Goal: Task Accomplishment & Management: Complete application form

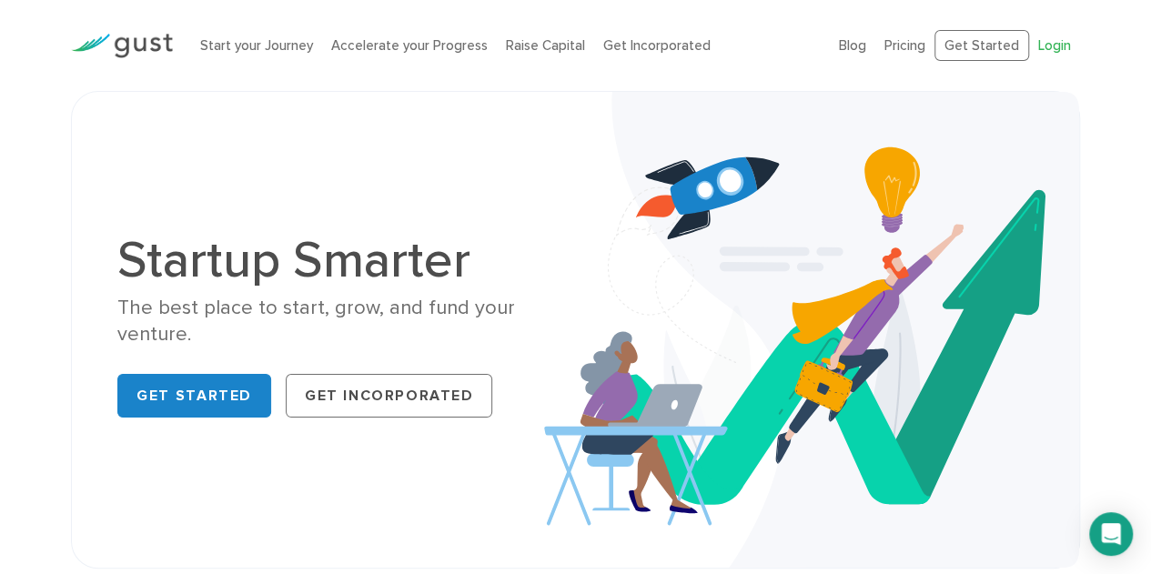
click at [1050, 47] on link "Login" at bounding box center [1054, 45] width 33 height 16
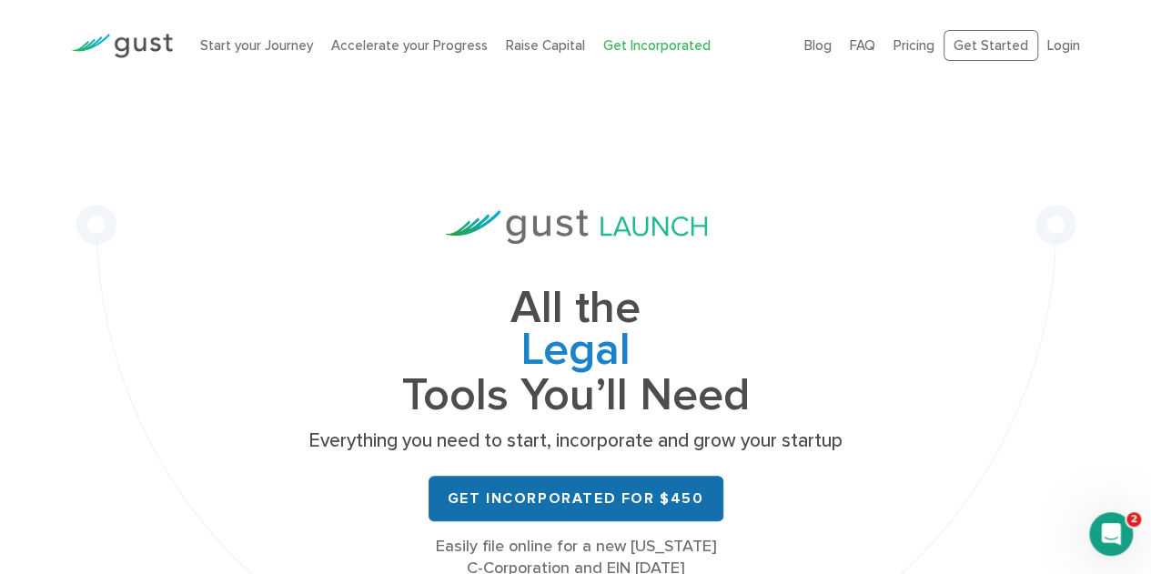
click at [551, 498] on link "Get Incorporated for $450" at bounding box center [575, 498] width 295 height 45
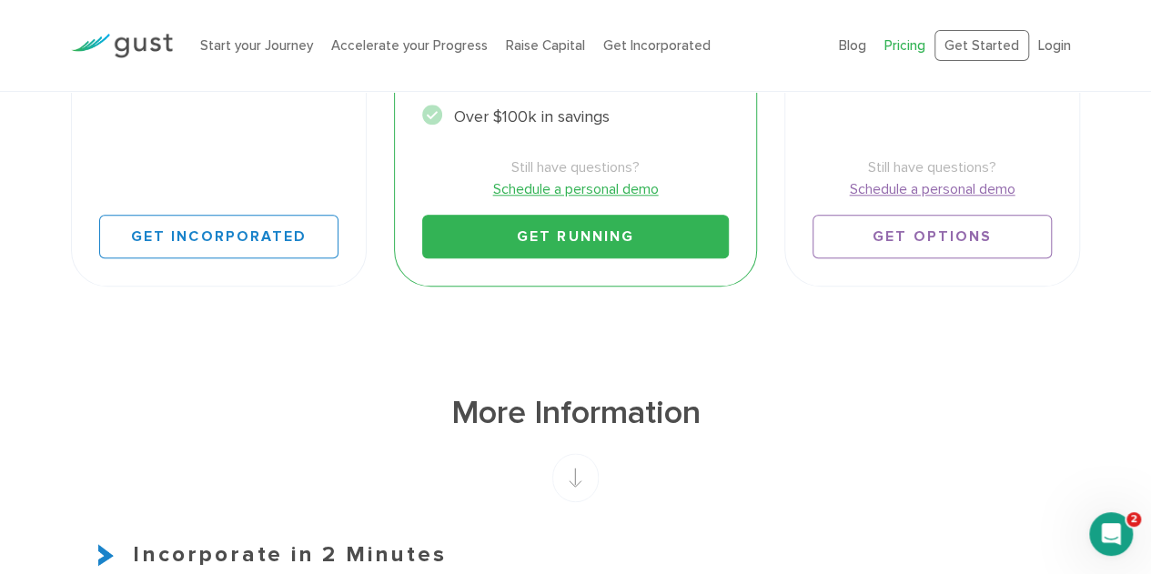
scroll to position [784, 0]
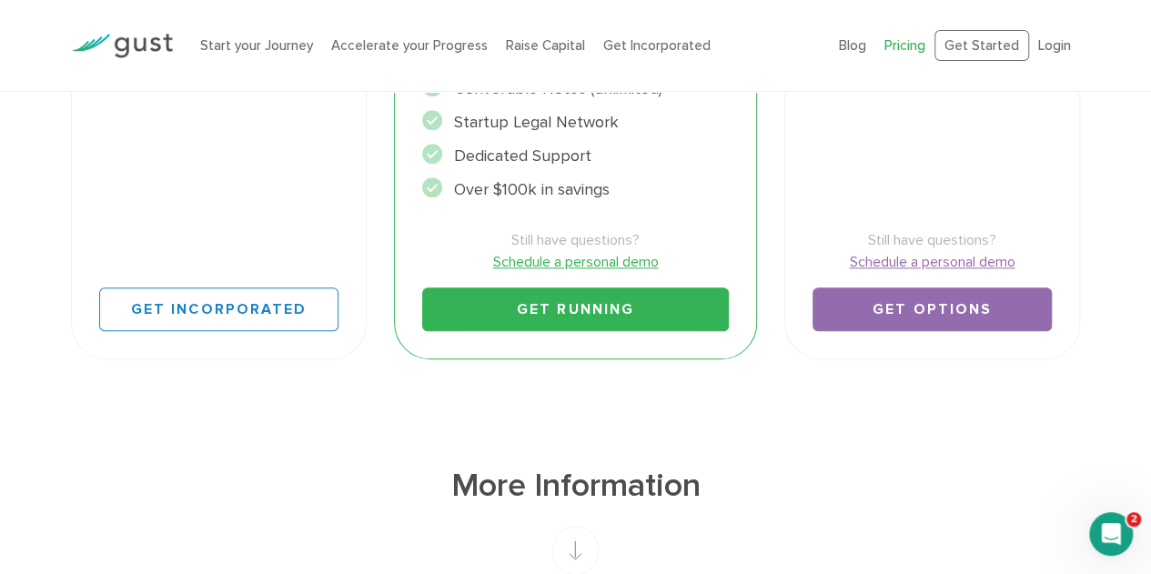
click at [899, 305] on link "Get Options" at bounding box center [931, 309] width 239 height 44
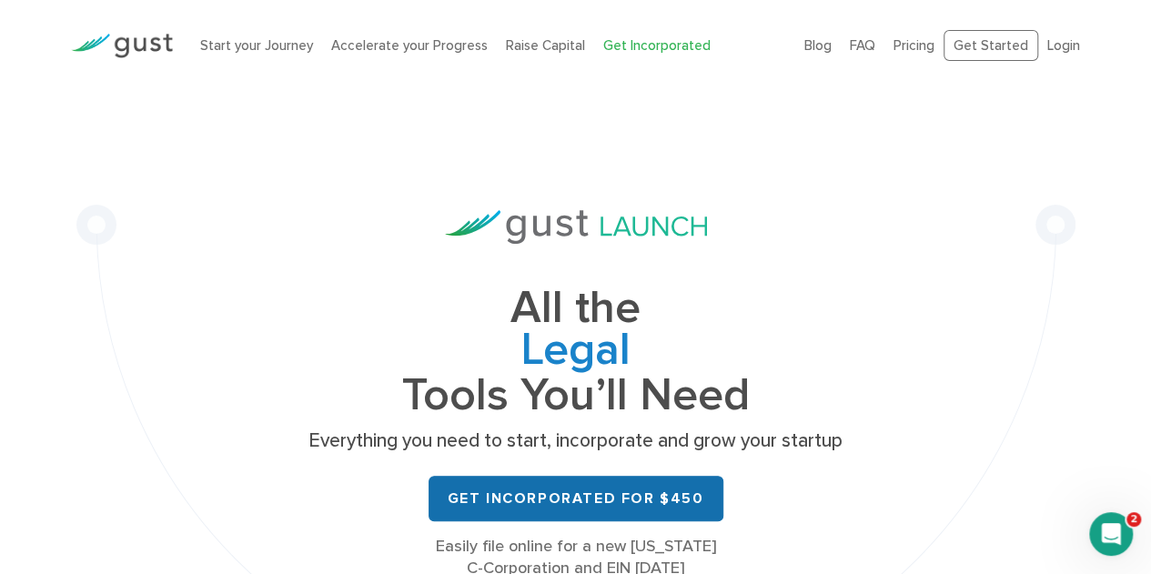
click at [542, 497] on link "Get Incorporated for $450" at bounding box center [575, 498] width 295 height 45
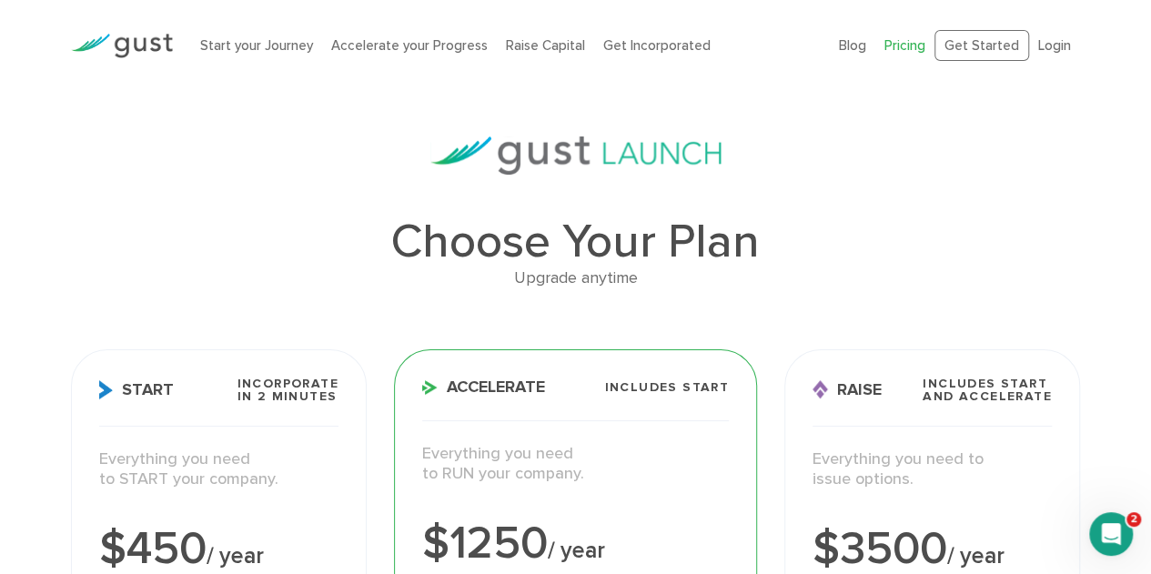
click at [510, 34] on div "Start your Journey Accelerate your Progress Raise Capital Get Incorporated" at bounding box center [505, 45] width 639 height 57
click at [510, 42] on link "Raise Capital" at bounding box center [545, 45] width 79 height 16
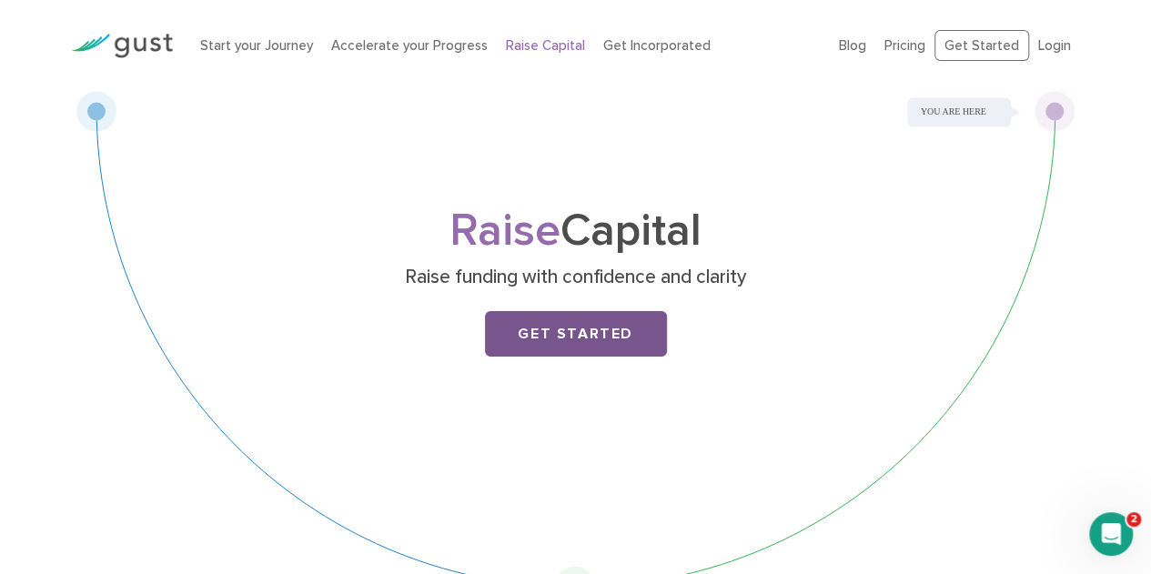
click at [567, 339] on link "Get Started" at bounding box center [576, 333] width 182 height 45
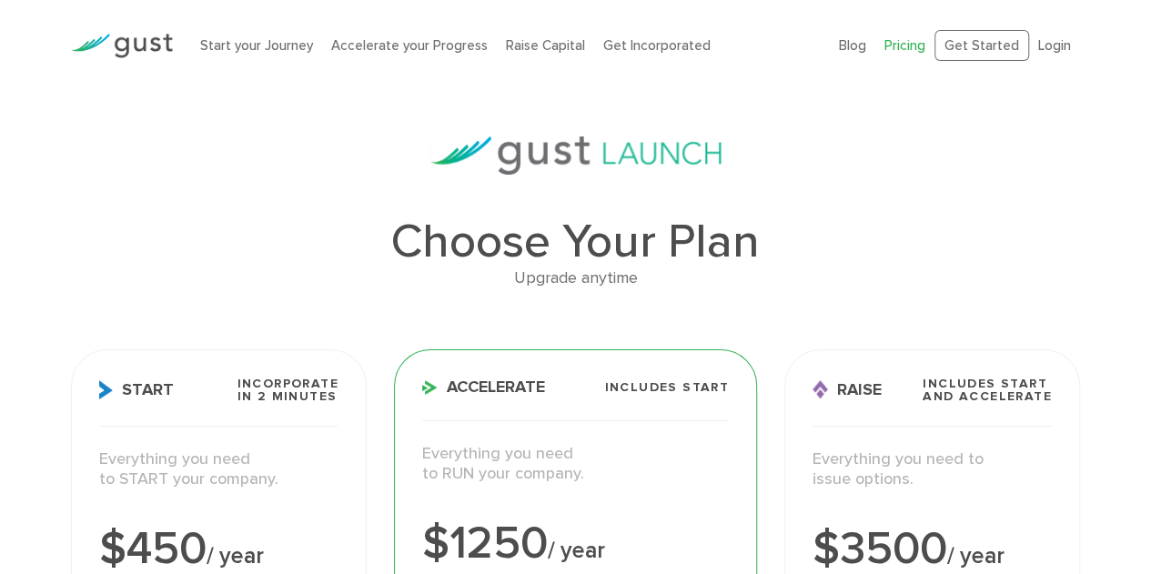
click at [237, 418] on h3 "Start Incorporate in 2 Minutes" at bounding box center [218, 402] width 239 height 49
click at [139, 392] on span "Start" at bounding box center [136, 389] width 75 height 19
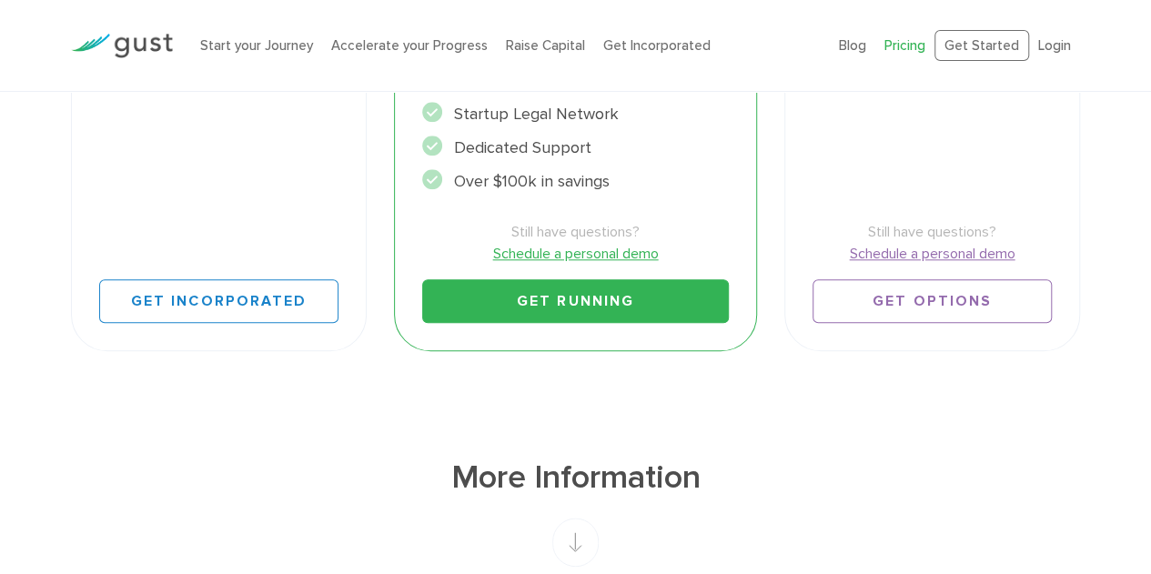
scroll to position [772, 0]
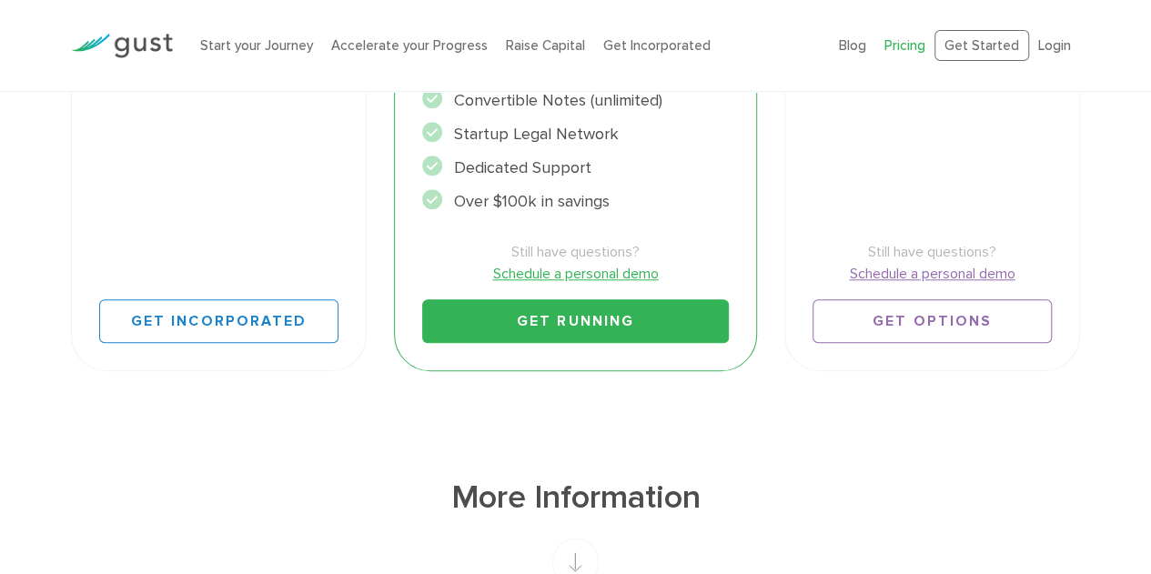
drag, startPoint x: 1164, startPoint y: 16, endPoint x: 1161, endPoint y: 134, distance: 117.4
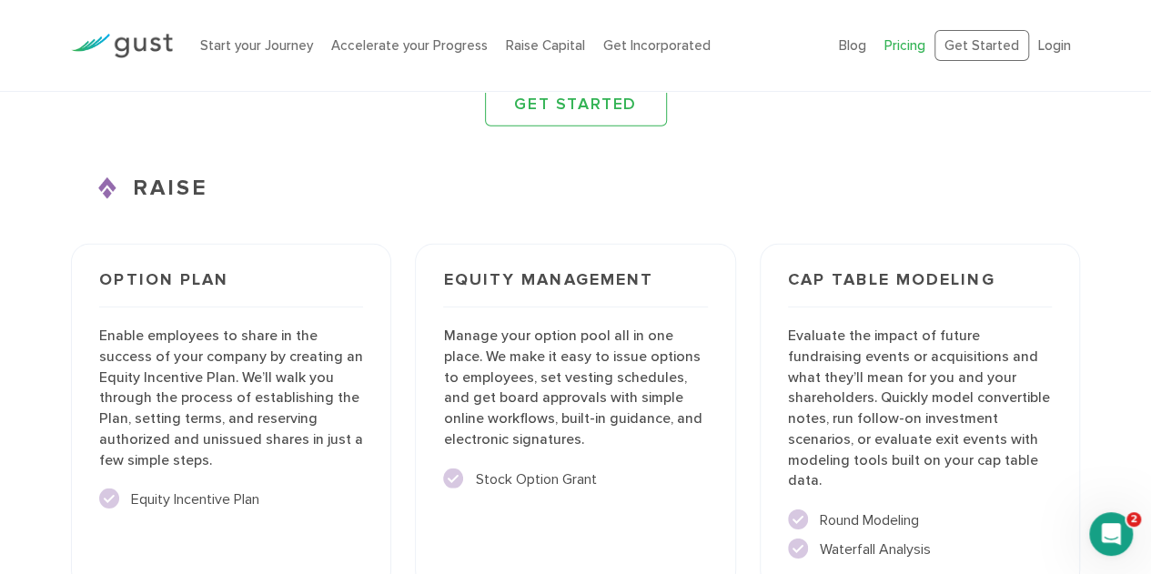
scroll to position [2531, 0]
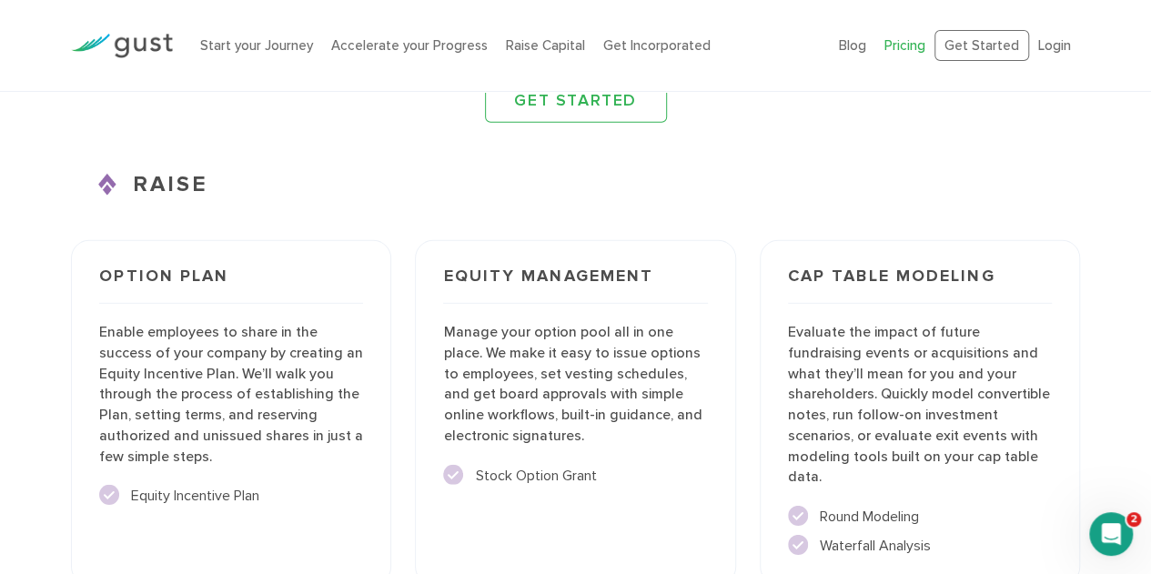
click at [506, 465] on li "Stock Option Grant" at bounding box center [575, 476] width 264 height 22
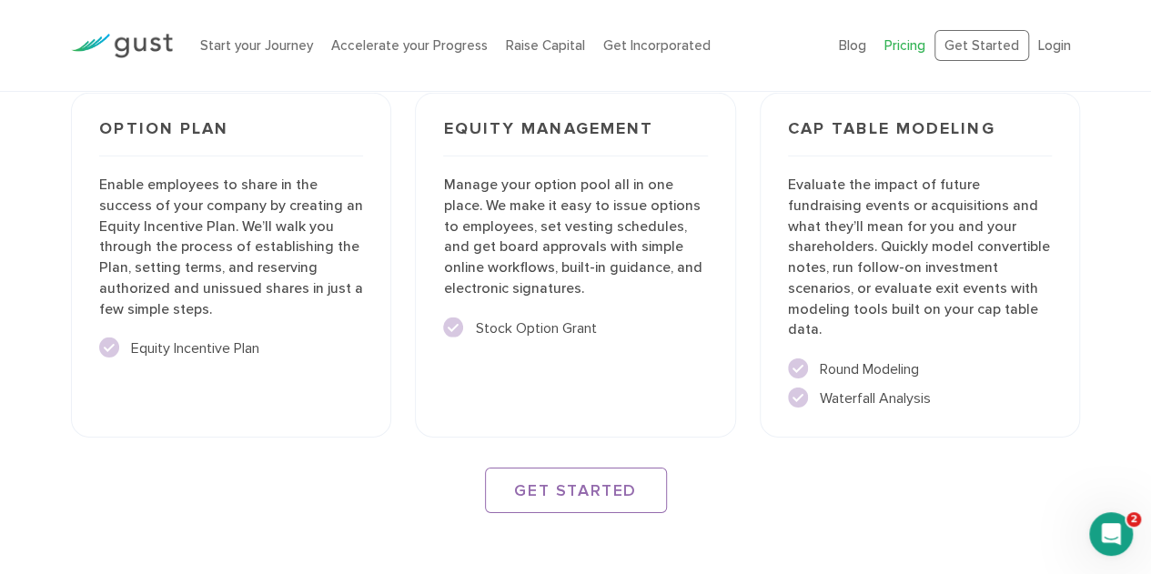
scroll to position [2686, 0]
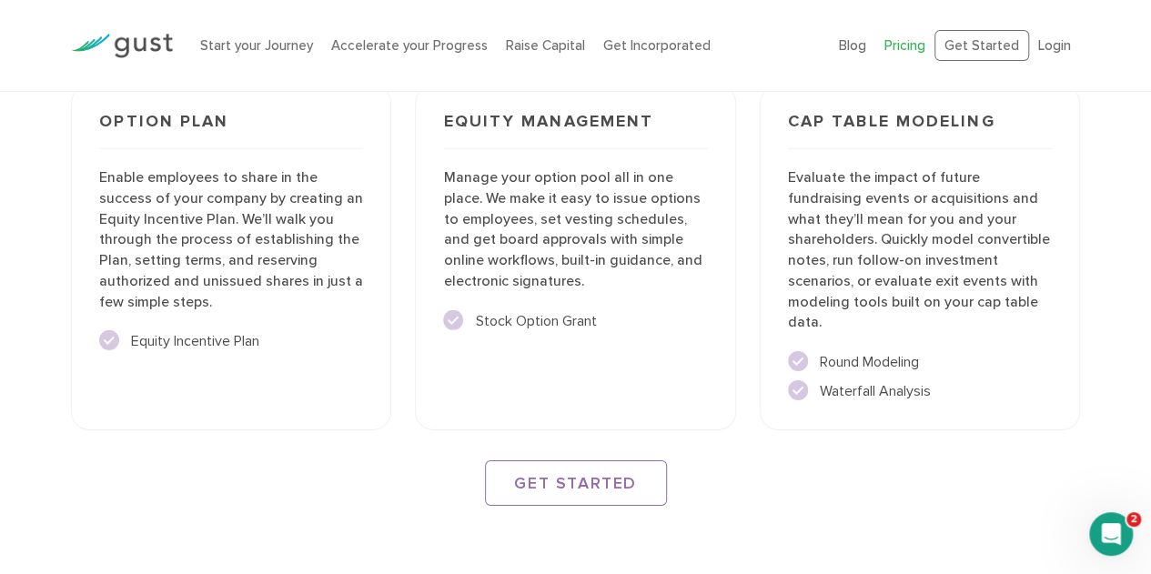
click at [580, 310] on li "Stock Option Grant" at bounding box center [575, 321] width 264 height 22
click at [388, 46] on link "Accelerate your Progress" at bounding box center [409, 45] width 156 height 16
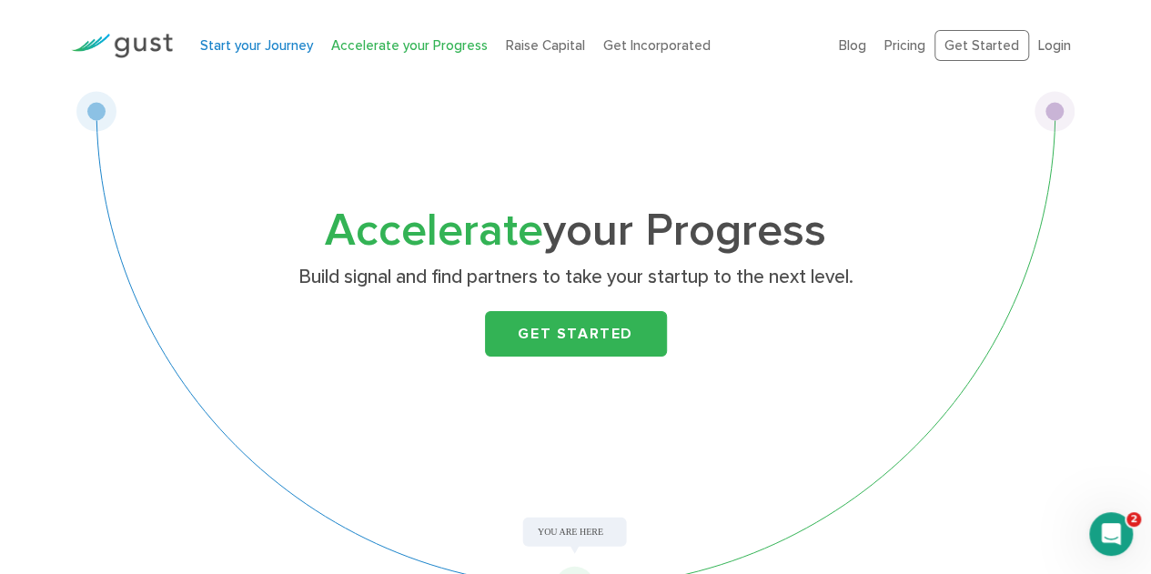
click at [271, 45] on link "Start your Journey" at bounding box center [256, 45] width 113 height 16
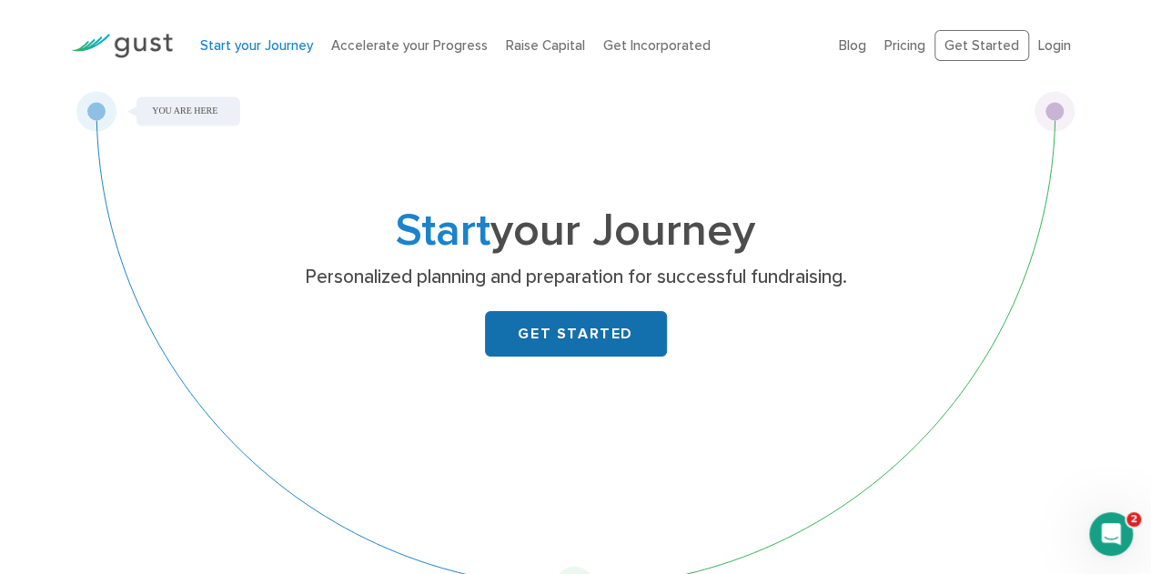
click at [539, 321] on link "GET STARTED" at bounding box center [576, 333] width 182 height 45
